Goal: Entertainment & Leisure: Consume media (video, audio)

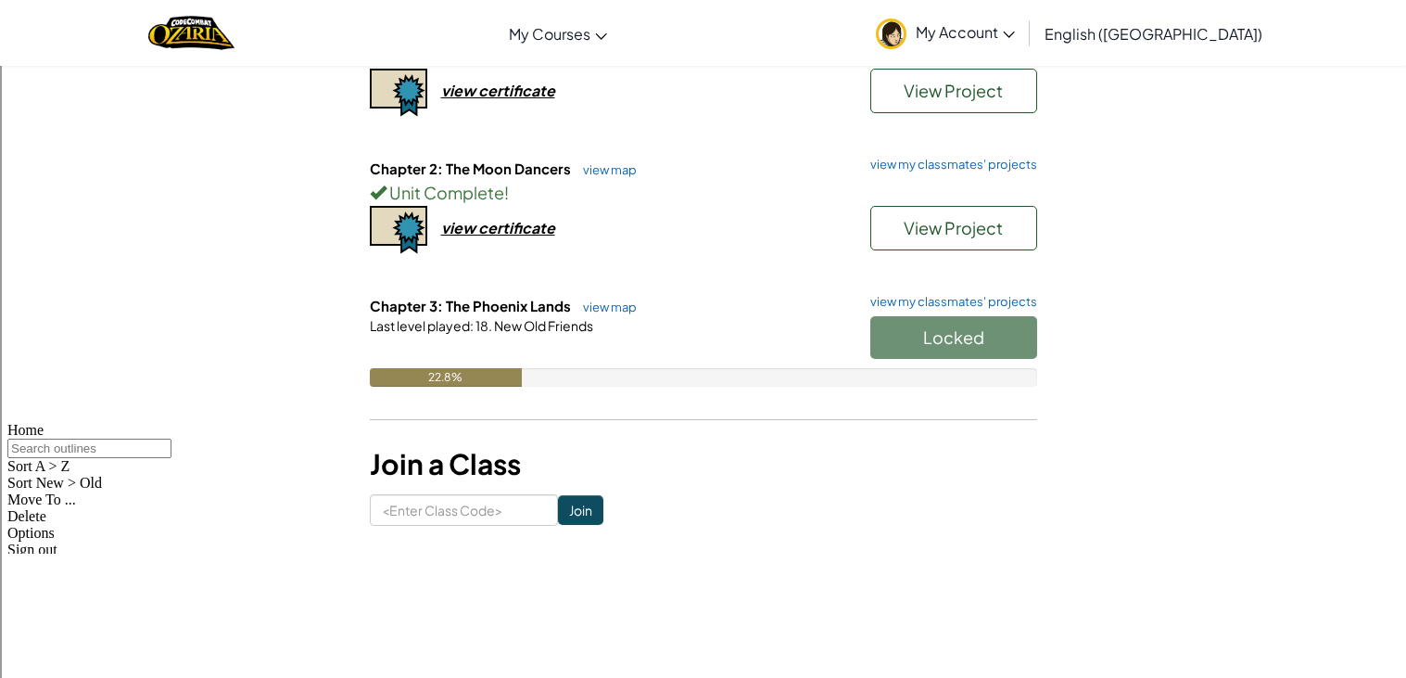
click at [1009, 311] on h6 "Chapter 3: The Phoenix Lands view map view my classmates' projects" at bounding box center [703, 306] width 667 height 20
click at [1018, 320] on div "Locked" at bounding box center [944, 342] width 185 height 52
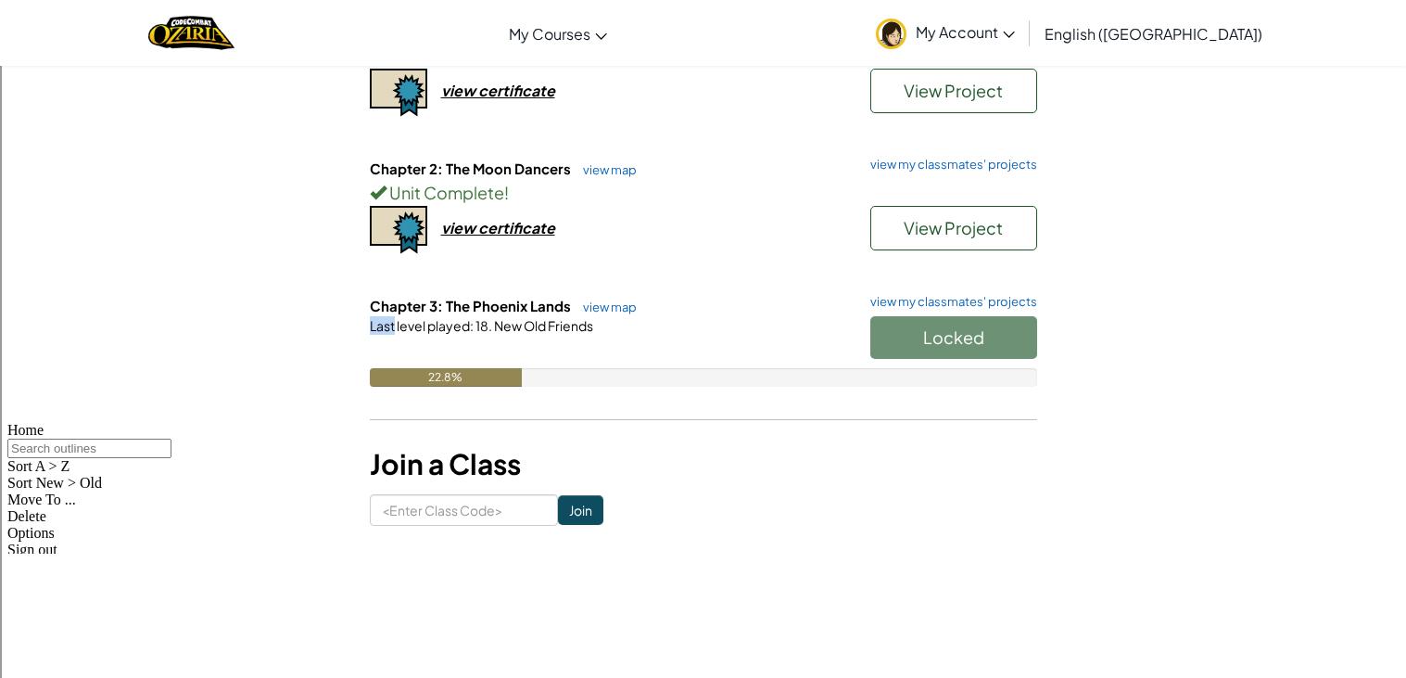
click at [1018, 320] on div "Locked" at bounding box center [944, 342] width 185 height 52
click at [993, 161] on link "view my classmates' projects" at bounding box center [949, 165] width 176 height 12
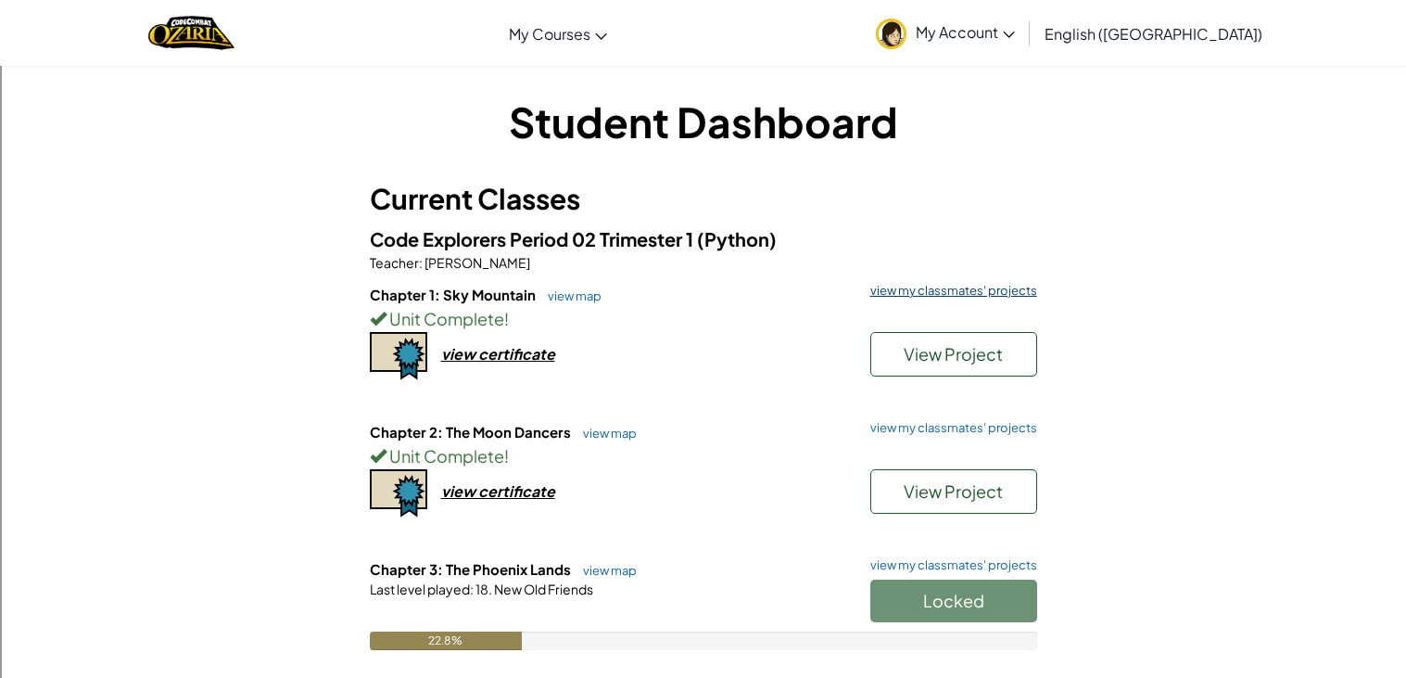
click at [926, 294] on link "view my classmates' projects" at bounding box center [949, 291] width 176 height 12
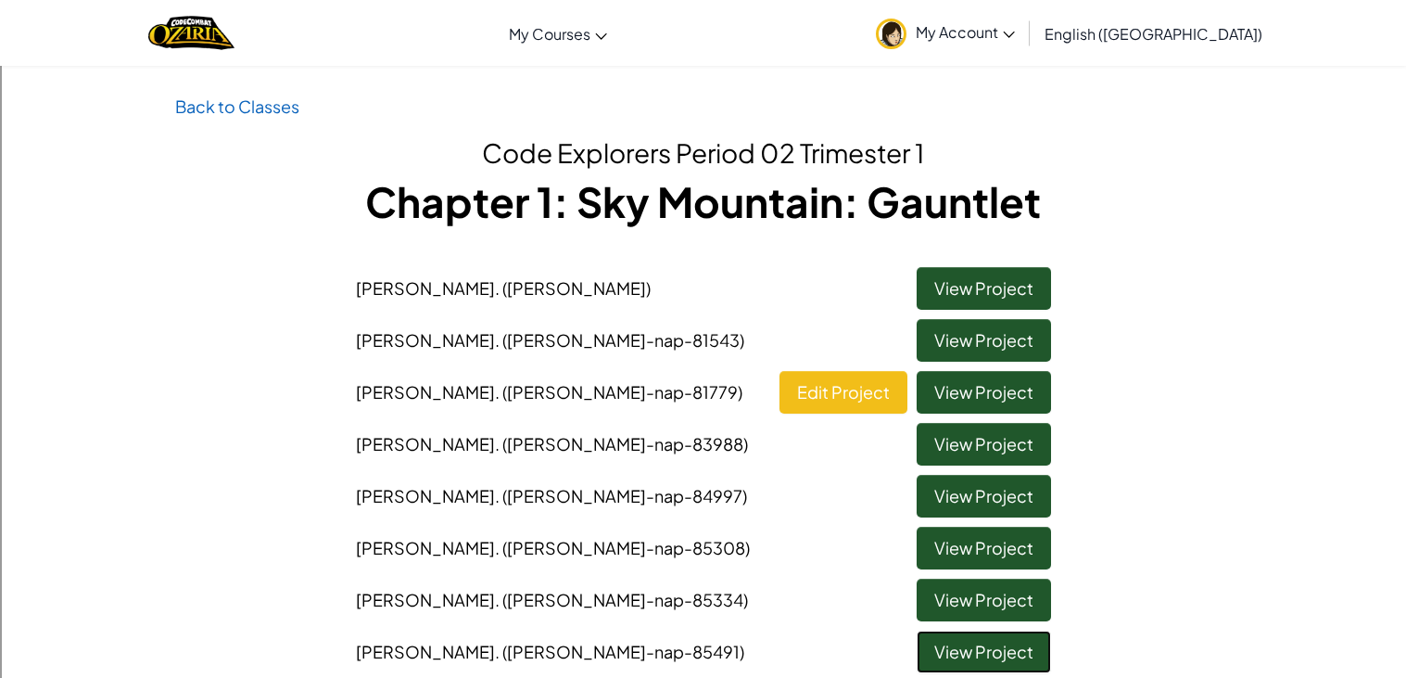
click at [1025, 632] on link "View Project" at bounding box center [984, 651] width 134 height 43
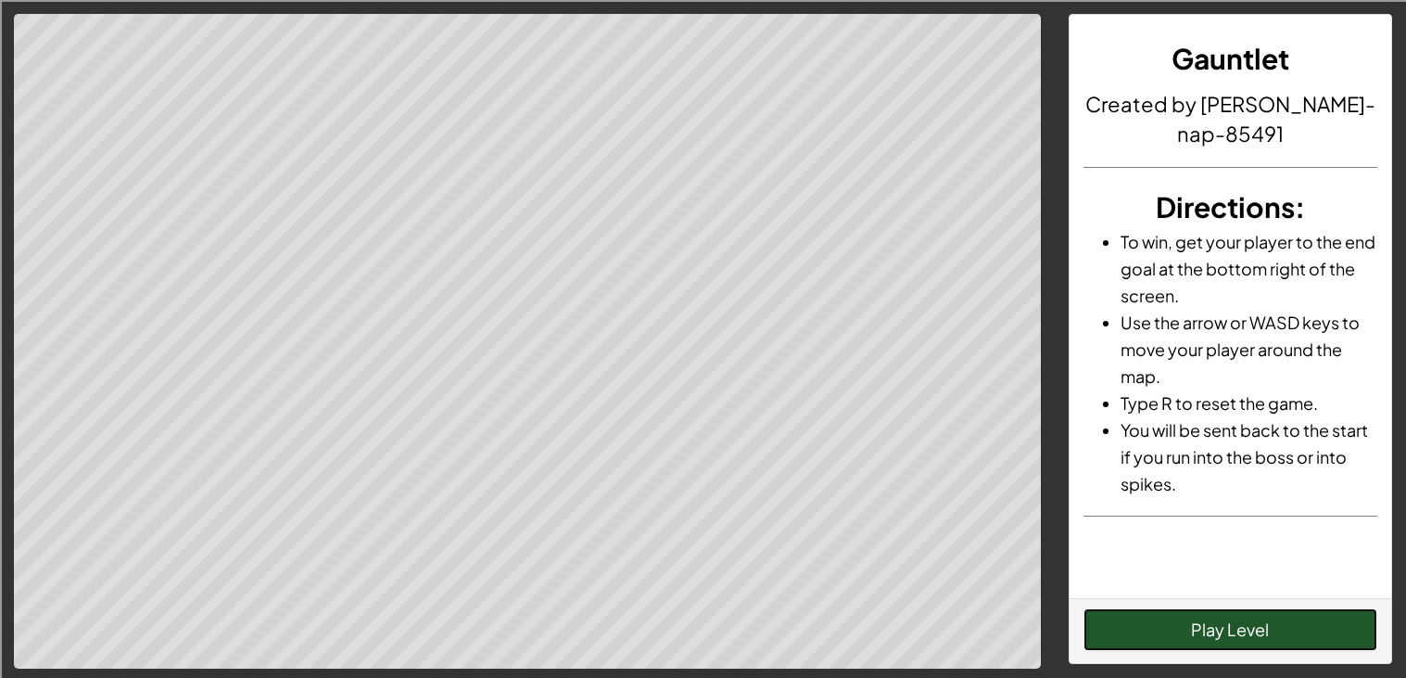
click at [1312, 636] on button "Play Level" at bounding box center [1231, 629] width 294 height 43
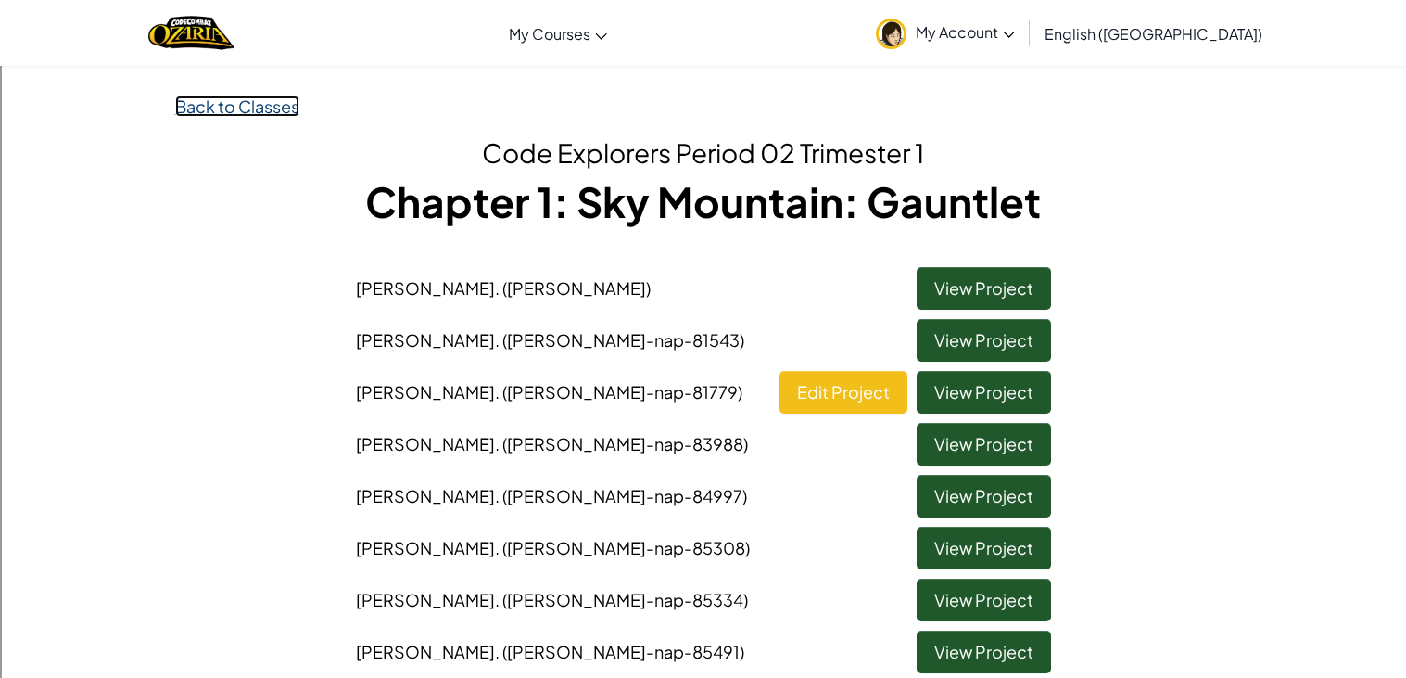
click at [245, 115] on link "Back to Classes" at bounding box center [237, 105] width 124 height 21
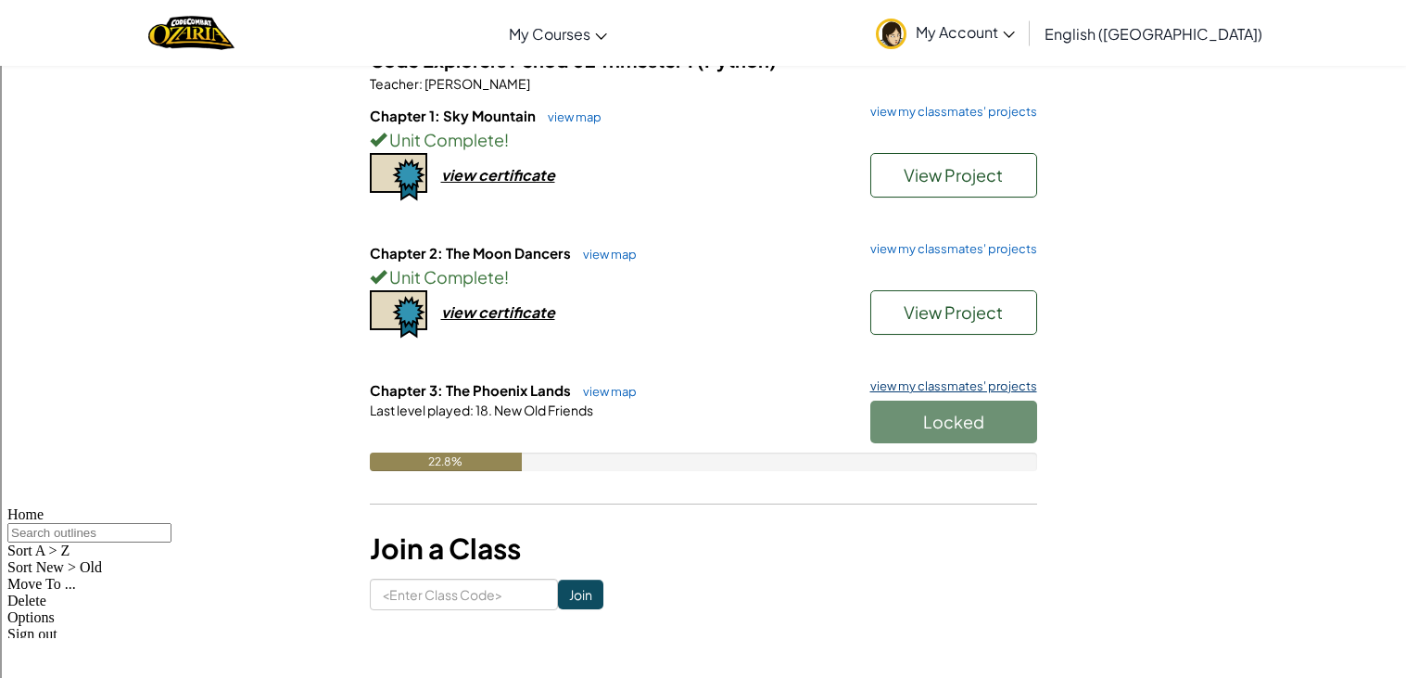
scroll to position [225, 0]
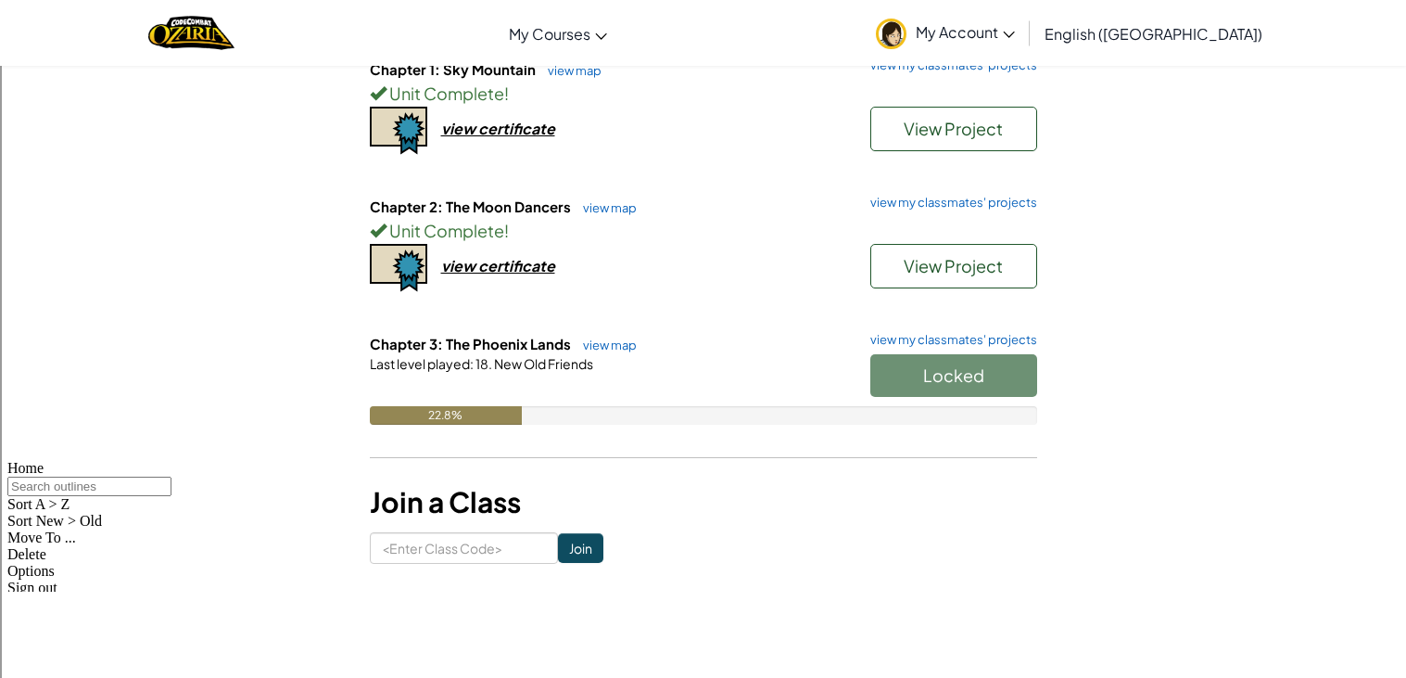
click at [955, 376] on div "Locked" at bounding box center [944, 380] width 185 height 52
